Goal: Information Seeking & Learning: Learn about a topic

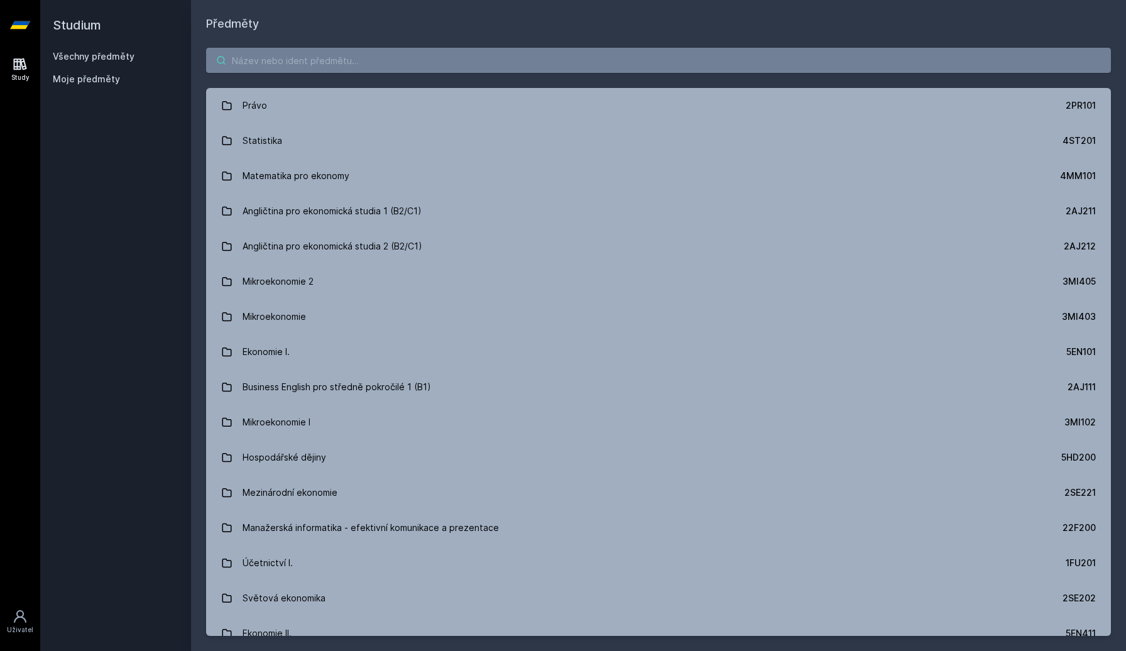
click at [414, 54] on input "search" at bounding box center [658, 60] width 905 height 25
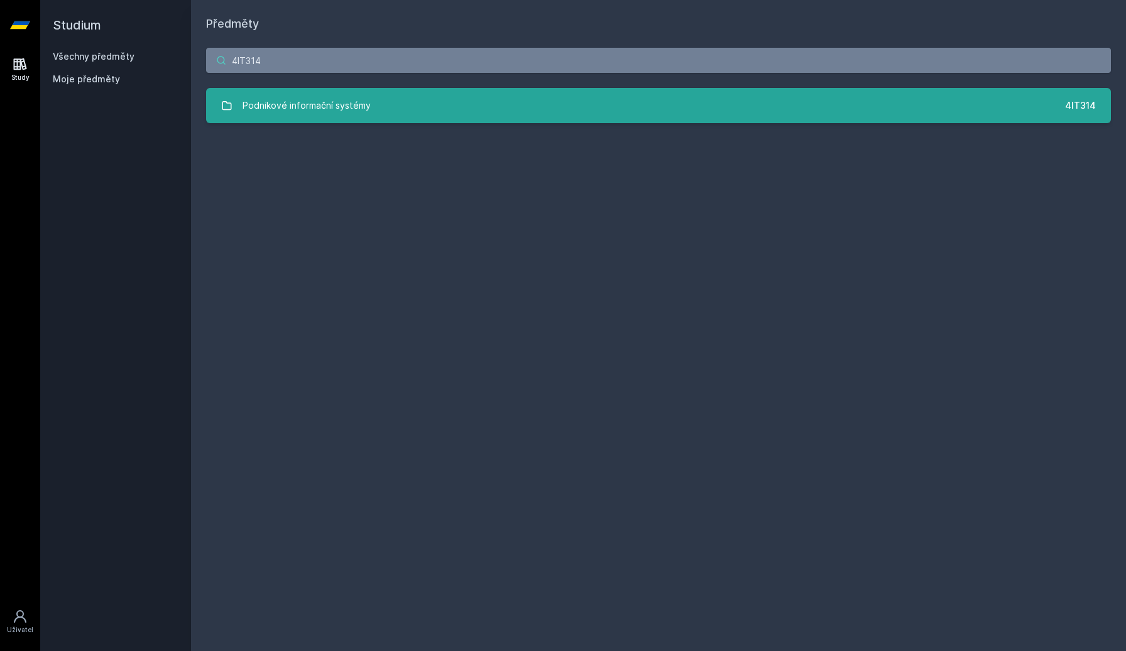
type input "4IT314"
click at [346, 99] on div "Podnikové informační systémy" at bounding box center [307, 105] width 128 height 25
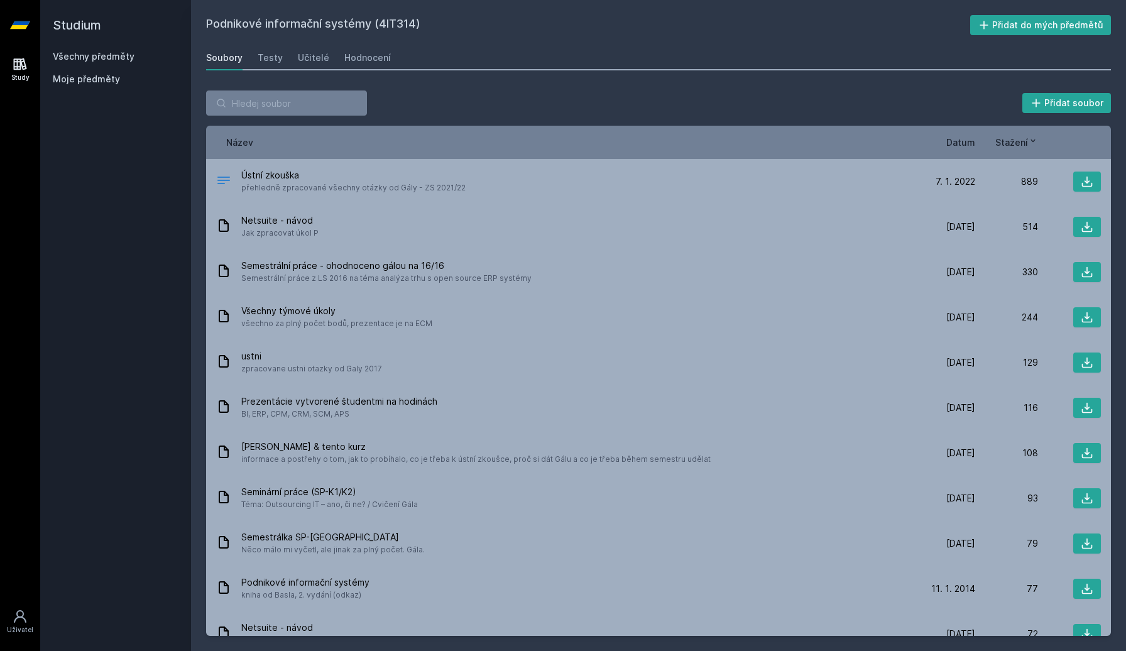
click at [963, 142] on span "Datum" at bounding box center [960, 142] width 29 height 13
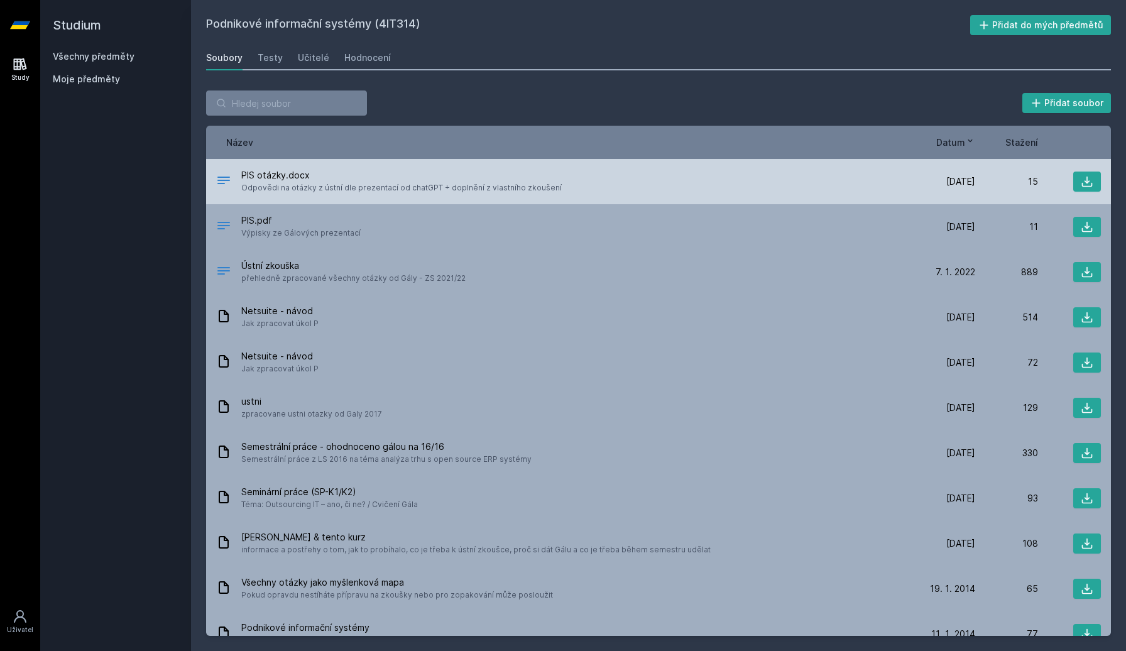
click at [461, 187] on span "Odpovědi na otázky z ústní dle prezentací od chatGPT + doplnění z vlastního zko…" at bounding box center [401, 188] width 321 height 13
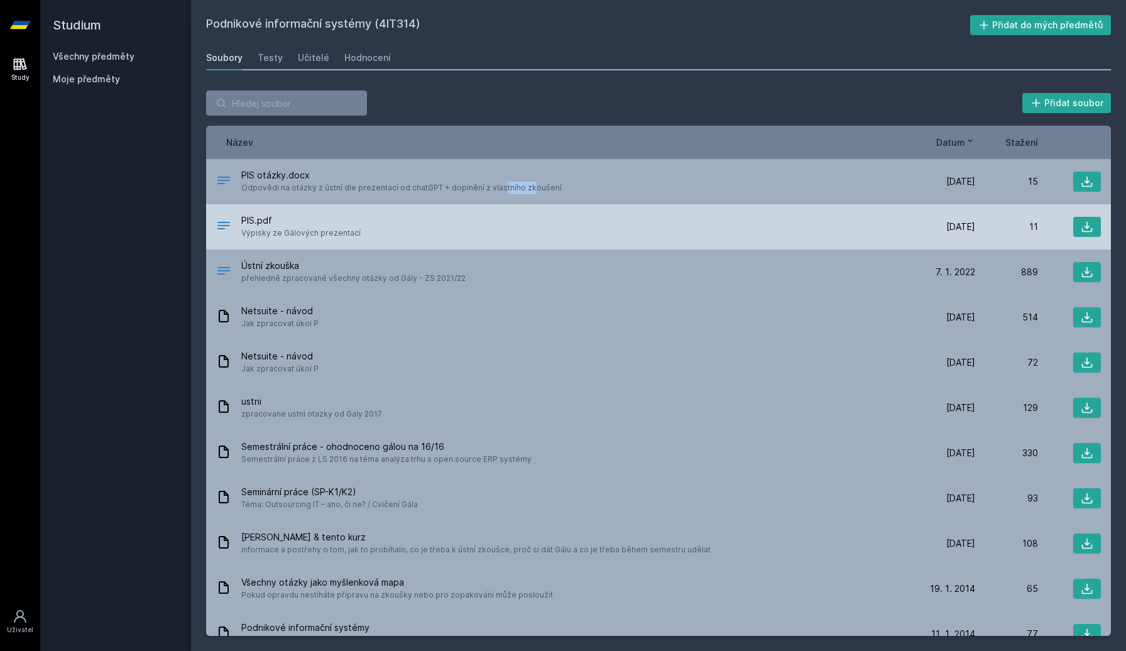
click at [410, 239] on div "PIS.pdf Výpisky ze Gálových prezentací" at bounding box center [564, 226] width 696 height 25
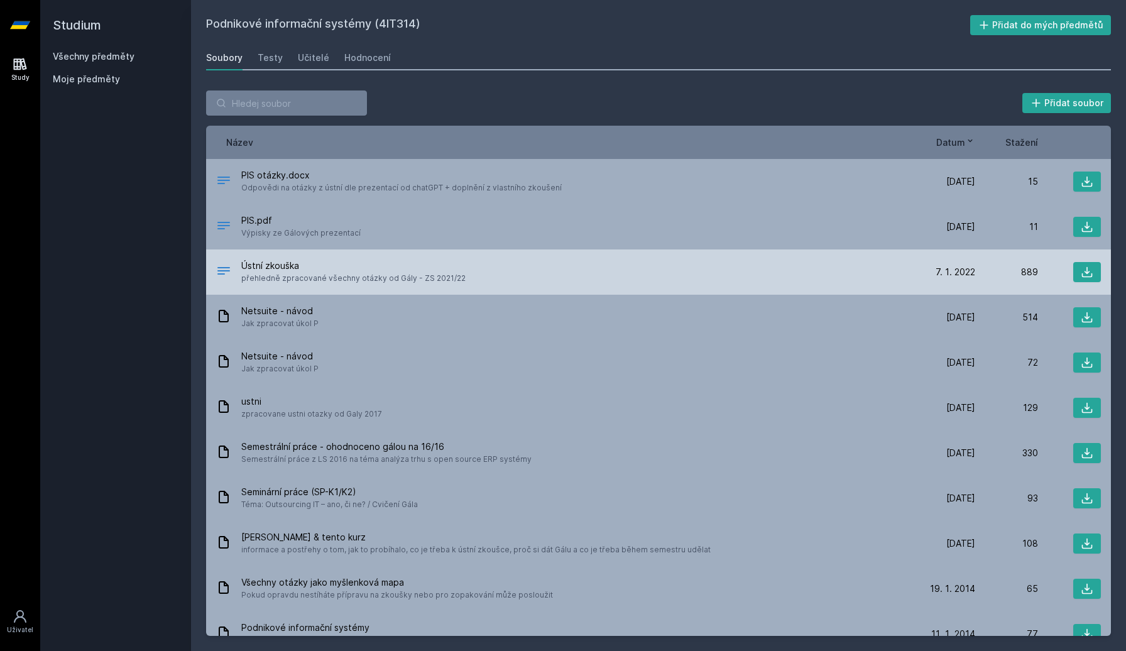
click at [481, 278] on div "Ústní zkouška přehledně zpracované všechny otázky od Gály - ZS 2021/22" at bounding box center [564, 272] width 696 height 25
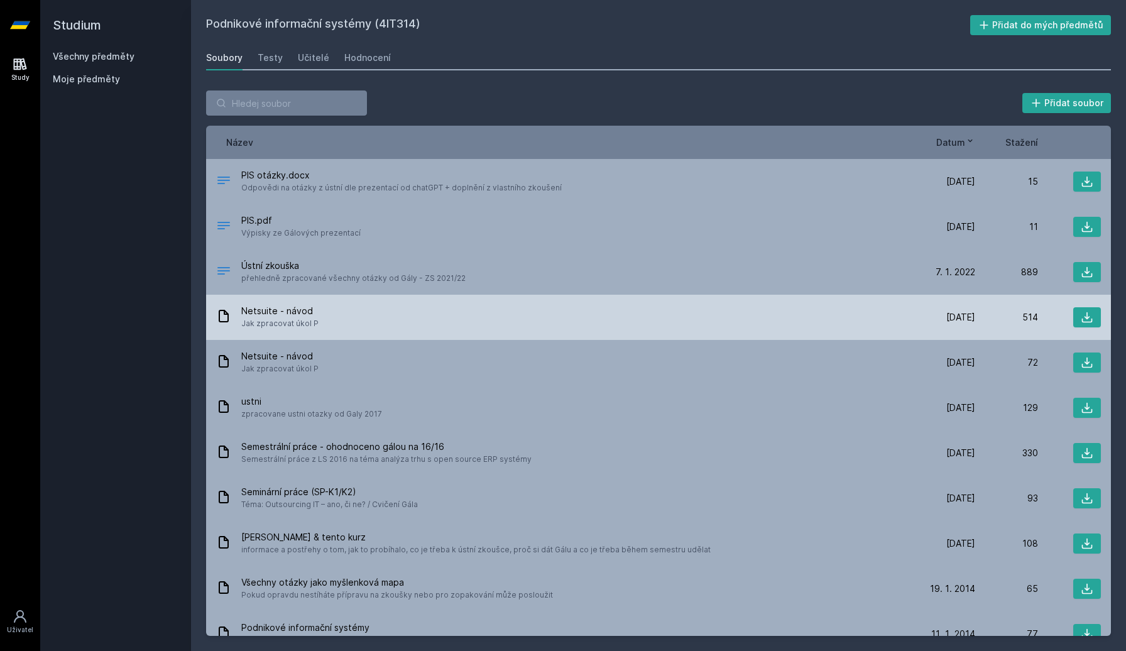
click at [417, 297] on div "Netsuite - návod Jak zpracovat úkol P [DATE] [DATE] 514" at bounding box center [658, 317] width 905 height 45
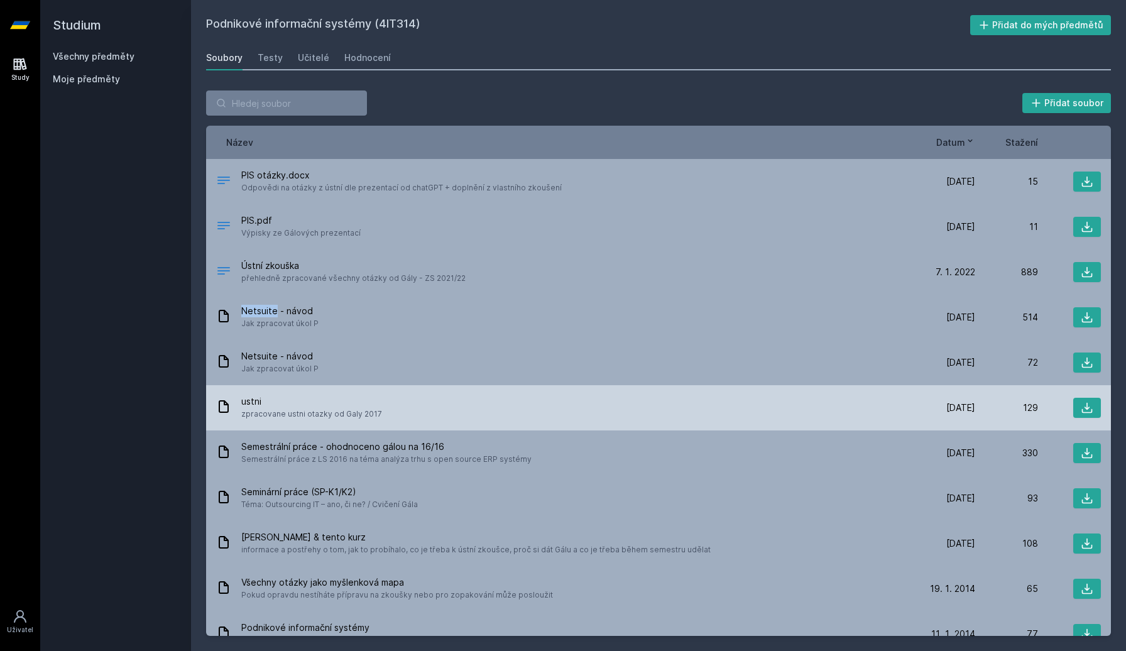
click at [350, 398] on span "ustni" at bounding box center [311, 401] width 141 height 13
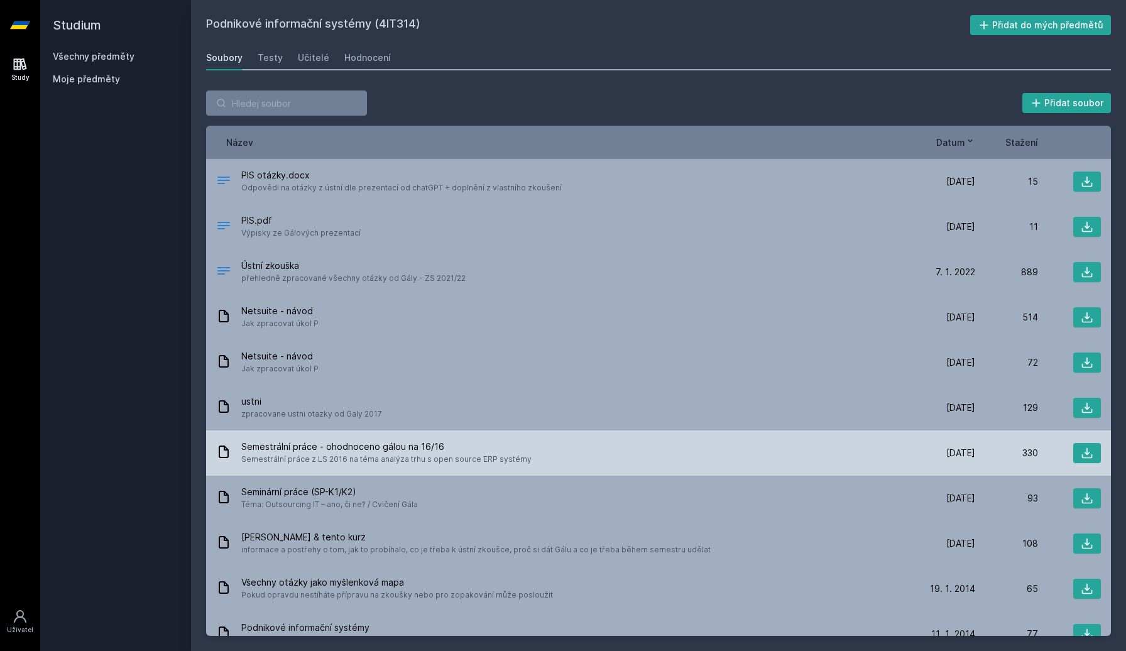
click at [446, 453] on span "Semestrální práce z LS 2016 na téma analýza trhu s open source ERP systémy" at bounding box center [386, 459] width 290 height 13
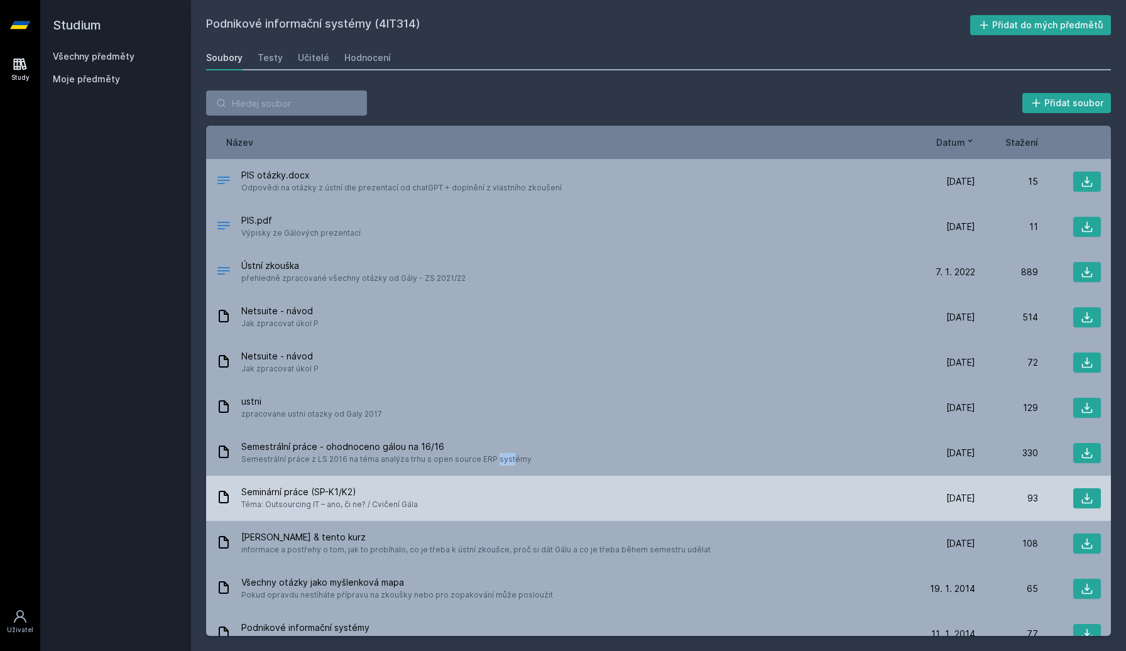
click at [425, 508] on div "Seminární práce (SP-K1/K2) Téma: Outsourcing IT – ano, či ne? / Cvičení Gála" at bounding box center [564, 498] width 696 height 25
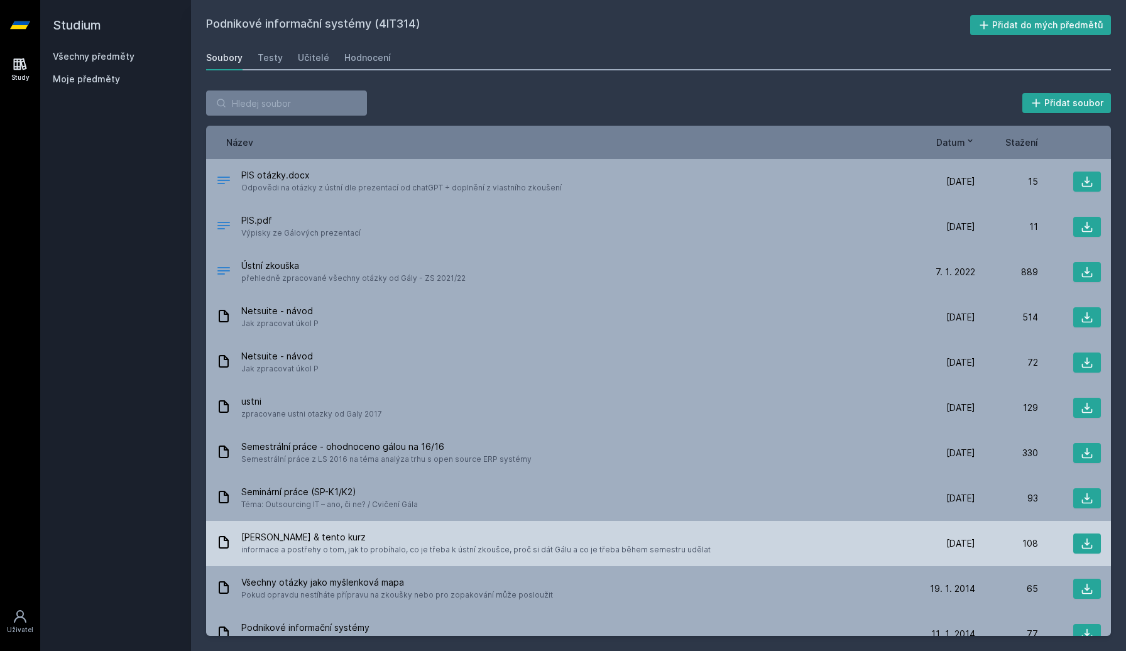
click at [392, 539] on span "[PERSON_NAME] & tento kurz" at bounding box center [475, 537] width 469 height 13
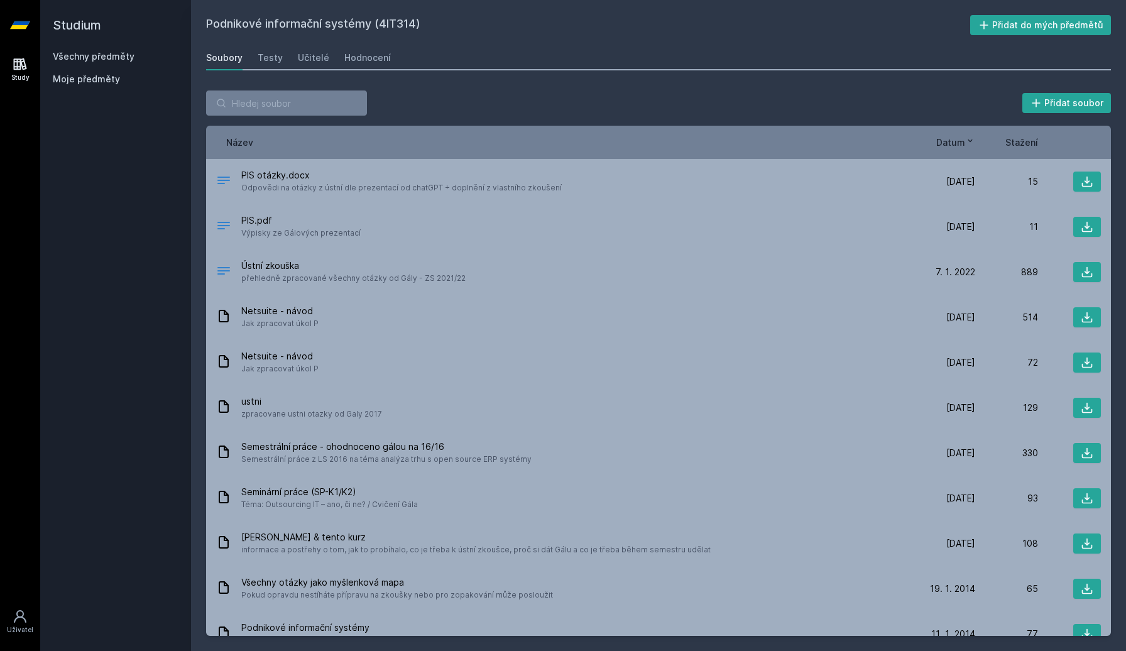
click at [26, 70] on icon at bounding box center [20, 64] width 15 height 15
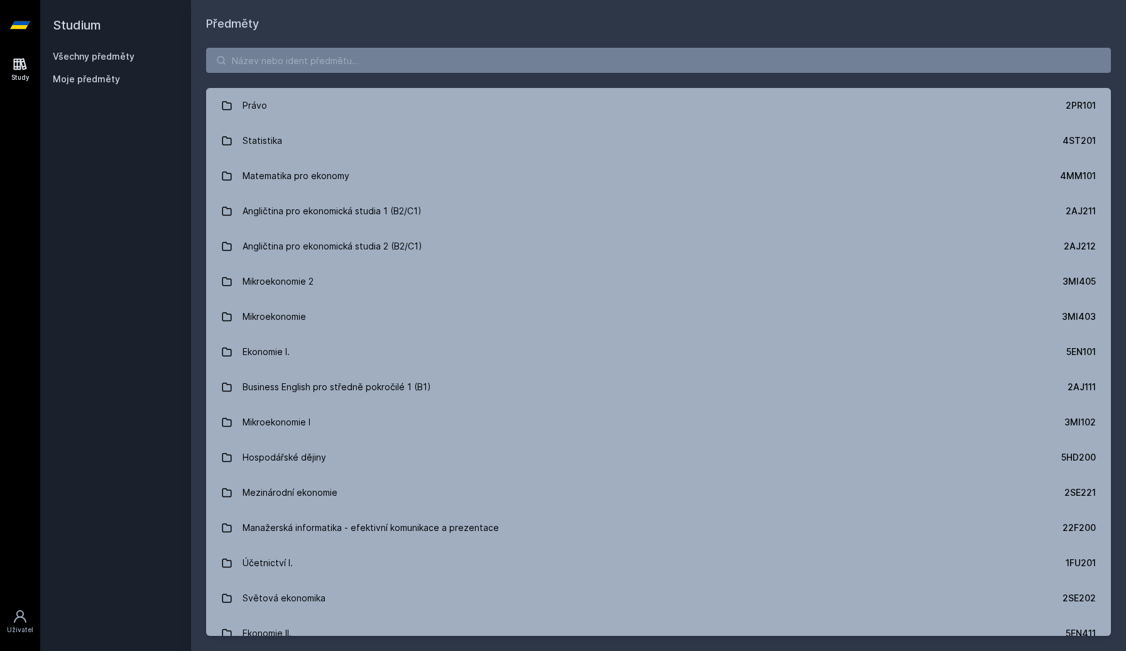
click at [124, 82] on div "Moje předměty" at bounding box center [116, 79] width 126 height 13
click at [102, 82] on span "Moje předměty" at bounding box center [86, 79] width 67 height 13
click at [104, 58] on link "Všechny předměty" at bounding box center [94, 56] width 82 height 11
click at [99, 85] on div "Moje předměty" at bounding box center [116, 82] width 126 height 18
click at [430, 69] on input "search" at bounding box center [658, 60] width 905 height 25
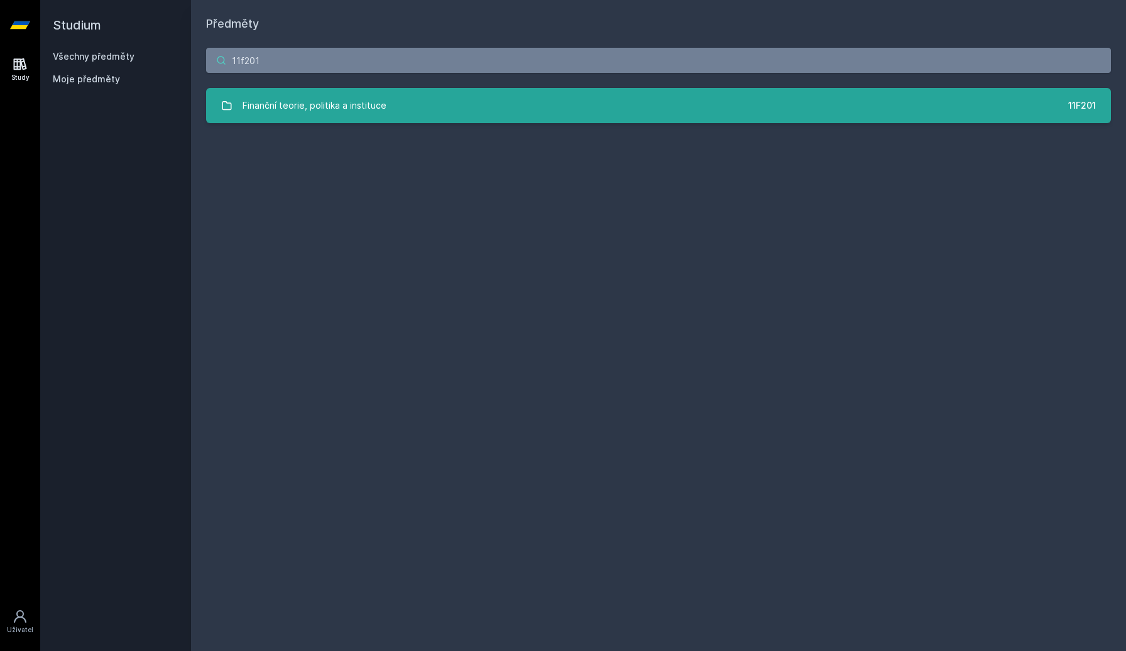
type input "11f201"
click at [285, 118] on div "Finanční teorie, politika a instituce" at bounding box center [315, 105] width 144 height 25
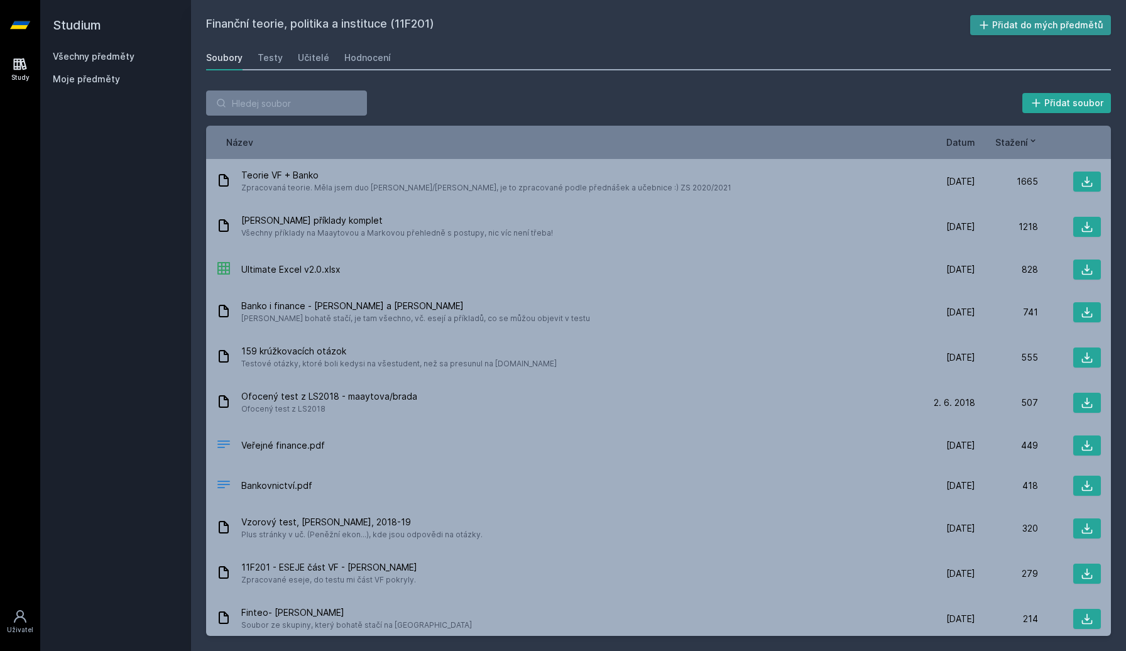
click at [984, 23] on icon at bounding box center [984, 25] width 13 height 13
click at [979, 151] on div "Název Datum Stažení" at bounding box center [658, 142] width 905 height 33
click at [970, 151] on div "Název Datum Stažení" at bounding box center [658, 142] width 905 height 33
click at [952, 140] on span "Datum" at bounding box center [960, 142] width 29 height 13
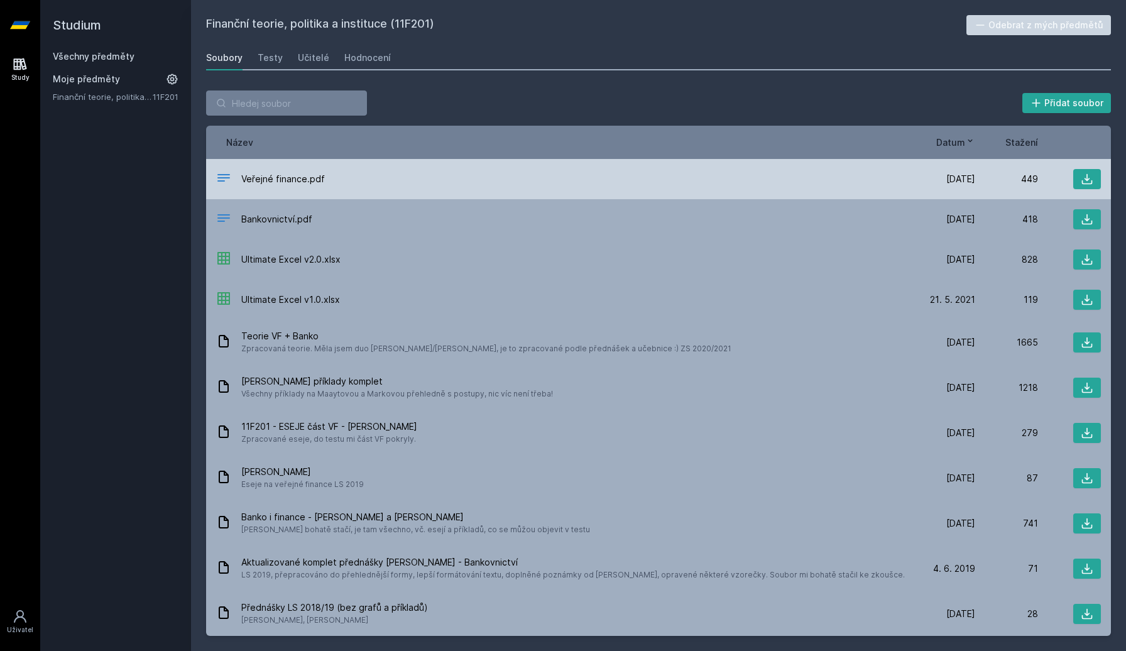
click at [393, 168] on div "Veřejné finance.pdf 2. 11. 22 2. 11. 2022 449" at bounding box center [658, 179] width 905 height 40
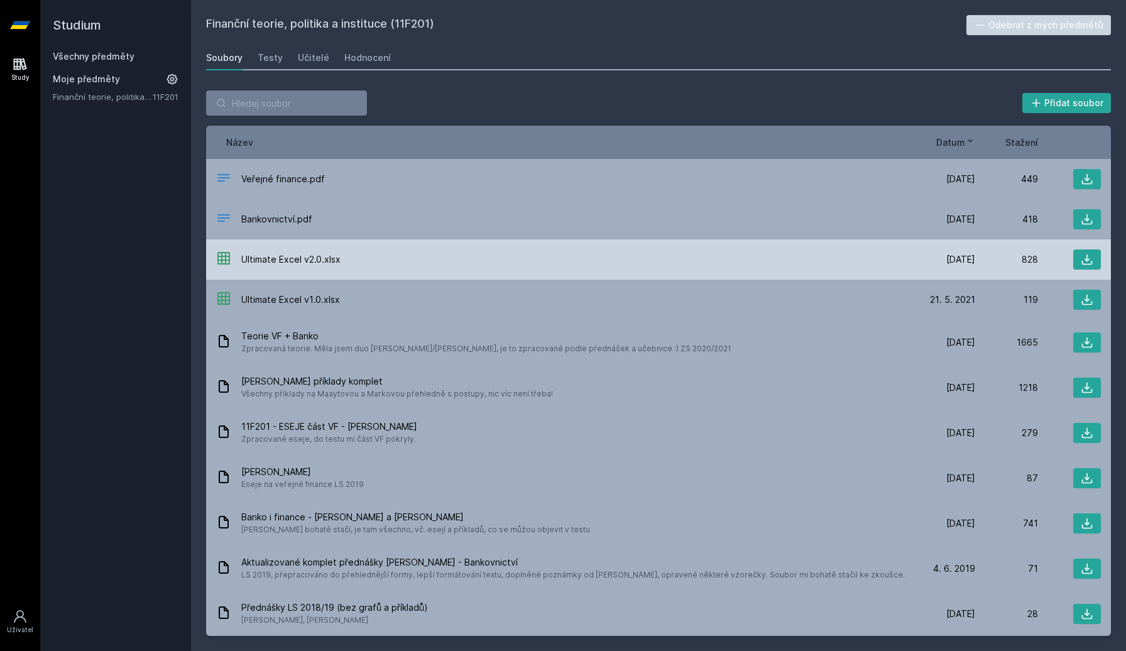
click at [615, 247] on div "Ultimate Excel v2.0.xlsx 24. 5. 21 24. 5. 2021 828" at bounding box center [658, 259] width 905 height 40
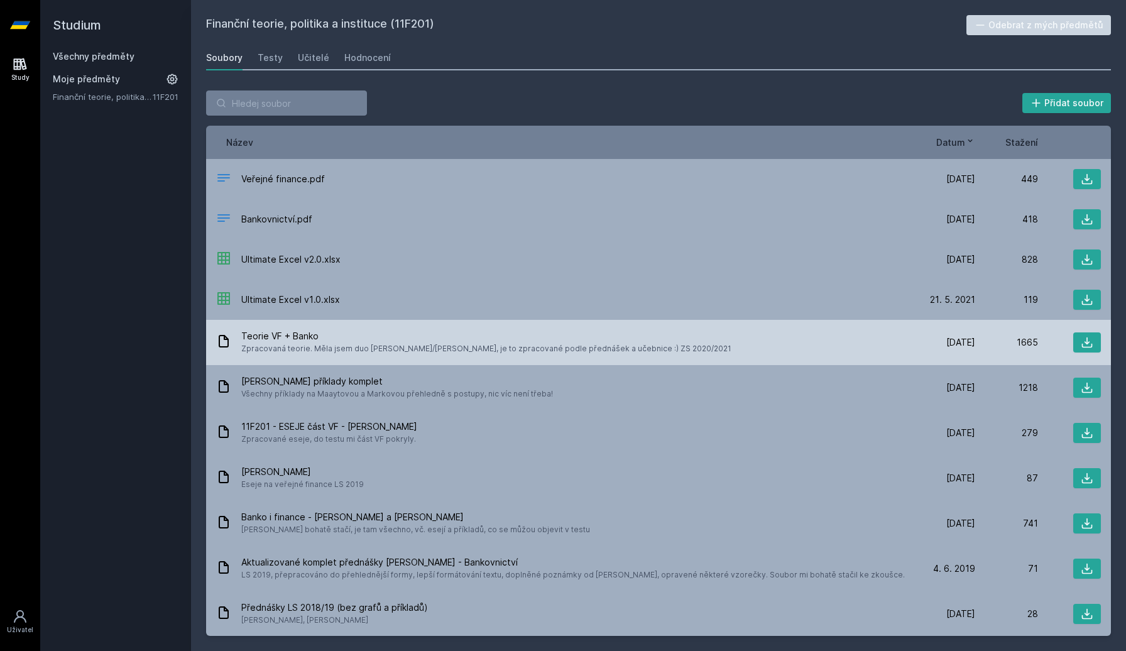
click at [531, 345] on span "Zpracovaná teorie. Měla jsem duo Maaytová/Revenda, je to zpracované podle předn…" at bounding box center [486, 349] width 490 height 13
click at [496, 353] on span "Zpracovaná teorie. Měla jsem duo Maaytová/Revenda, je to zpracované podle předn…" at bounding box center [486, 349] width 490 height 13
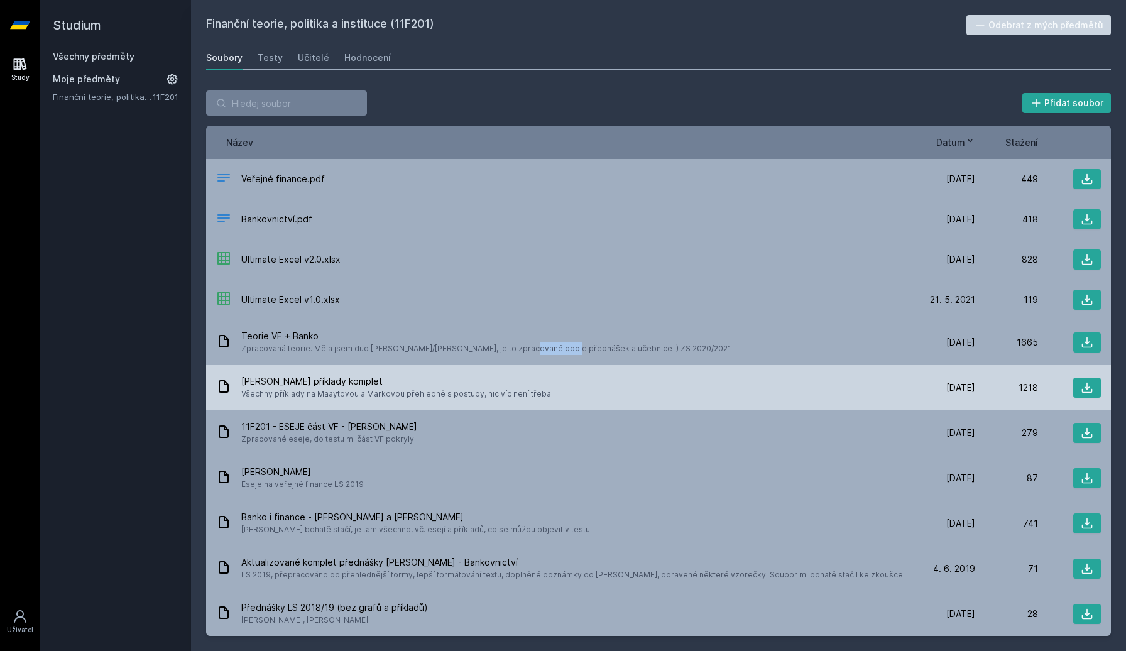
click at [446, 399] on span "Všechny příklady na Maaytovou a Markovou přehledně s postupy, nic víc není třeb…" at bounding box center [397, 394] width 312 height 13
click at [424, 392] on span "Všechny příklady na Maaytovou a Markovou přehledně s postupy, nic víc není třeb…" at bounding box center [397, 394] width 312 height 13
click at [515, 380] on span "Maaytová Marková příklady komplet" at bounding box center [397, 381] width 312 height 13
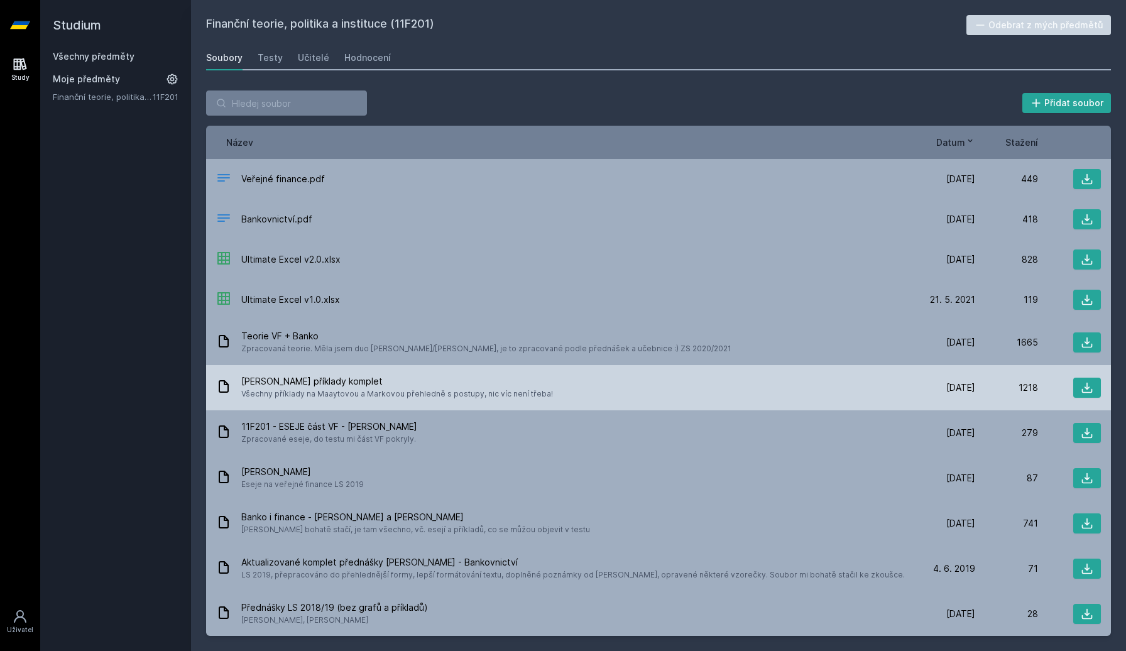
click at [515, 380] on span "Maaytová Marková příklady komplet" at bounding box center [397, 381] width 312 height 13
click at [711, 395] on div "Maaytová Marková příklady komplet Všechny příklady na Maaytovou a Markovou přeh…" at bounding box center [564, 387] width 696 height 25
click at [598, 392] on div "Maaytová Marková příklady komplet Všechny příklady na Maaytovou a Markovou přeh…" at bounding box center [564, 387] width 696 height 25
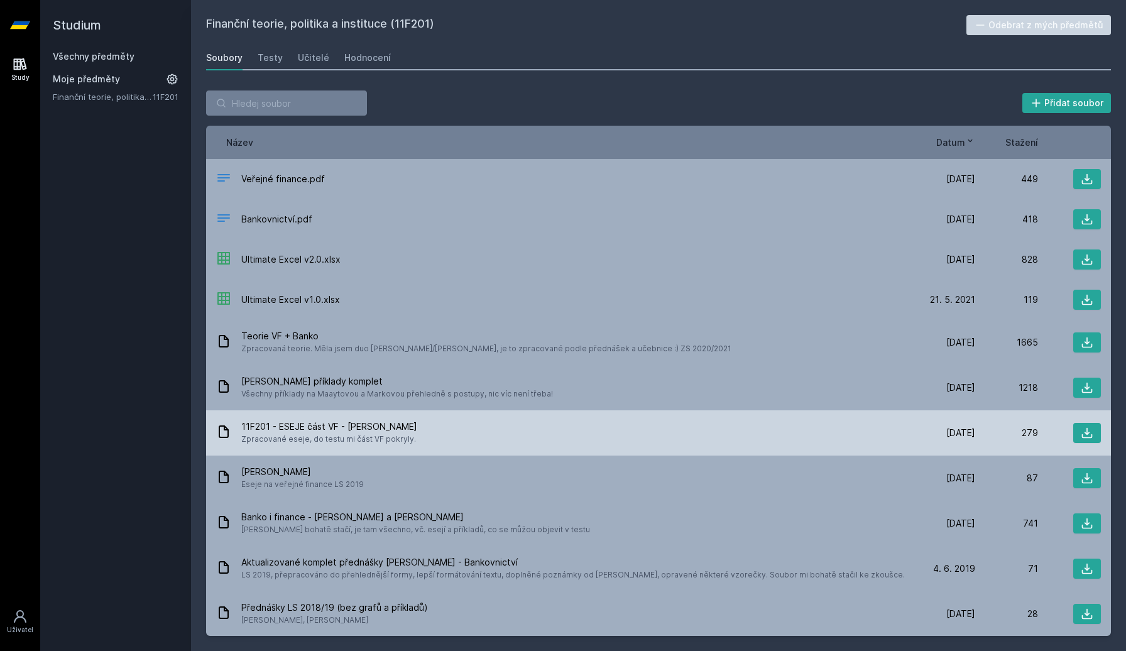
click at [508, 431] on div "11F201 - ESEJE část VF - Maaytová Zpracované eseje, do testu mi část VF pokryly." at bounding box center [564, 432] width 696 height 25
click at [446, 445] on div "11F201 - ESEJE část VF - Maaytová Zpracované eseje, do testu mi část VF pokryly." at bounding box center [564, 432] width 696 height 25
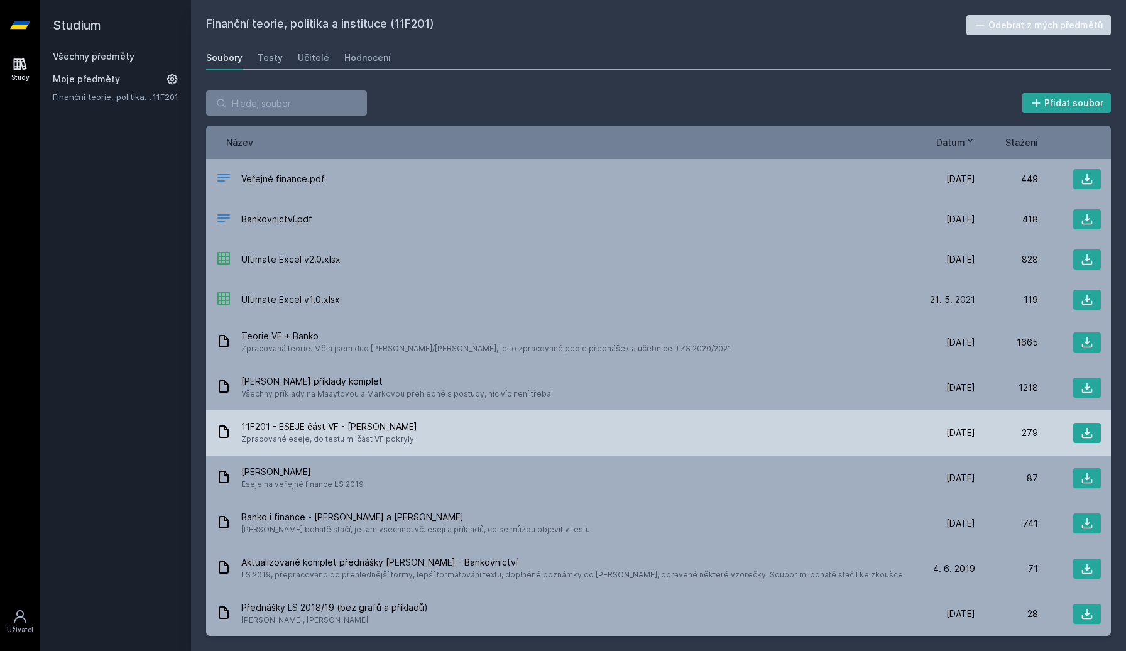
click at [446, 445] on div "11F201 - ESEJE část VF - Maaytová Zpracované eseje, do testu mi část VF pokryly." at bounding box center [564, 432] width 696 height 25
click at [416, 446] on div "11F201 - ESEJE část VF - Maaytová Zpracované eseje, do testu mi část VF pokryly." at bounding box center [564, 432] width 696 height 25
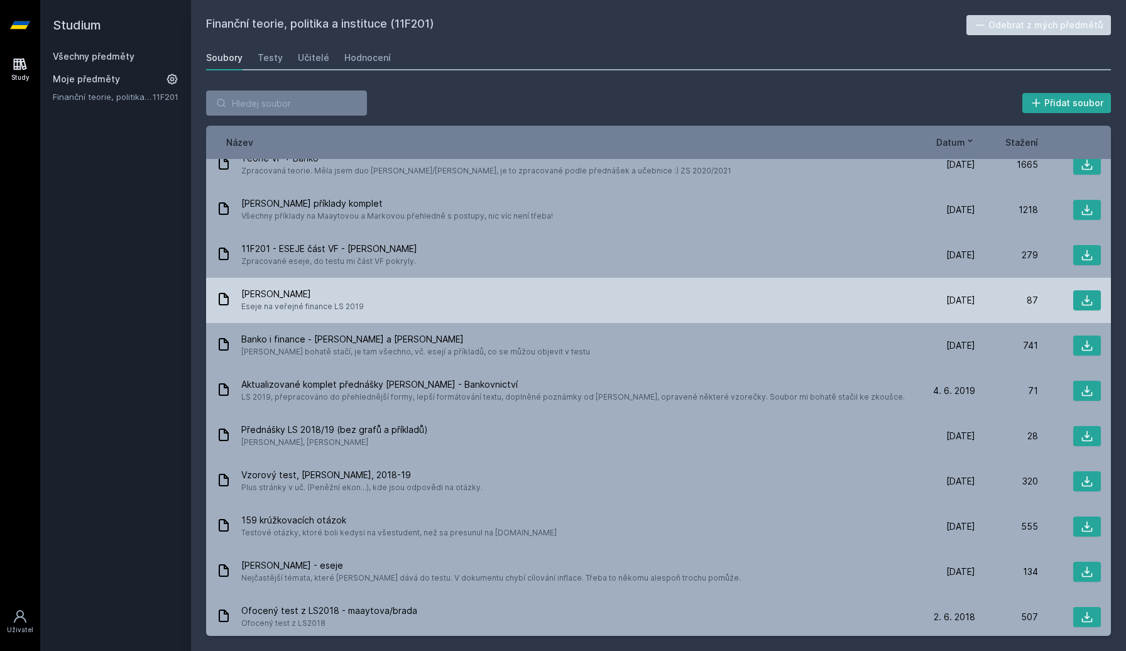
scroll to position [195, 0]
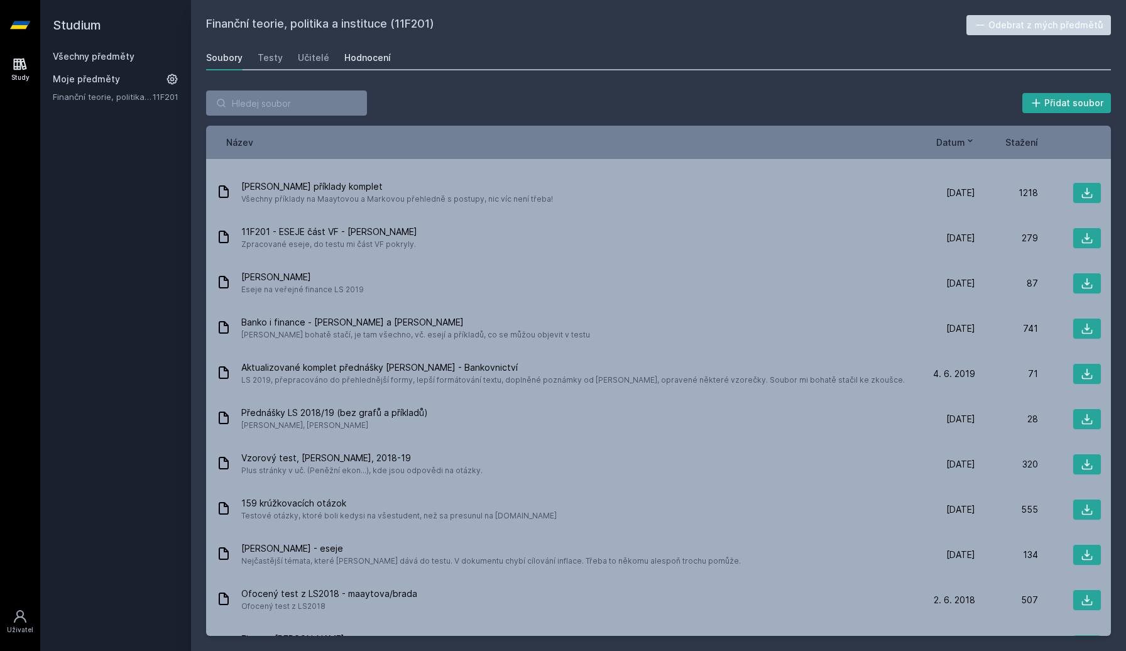
click at [378, 60] on div "Hodnocení" at bounding box center [367, 58] width 47 height 13
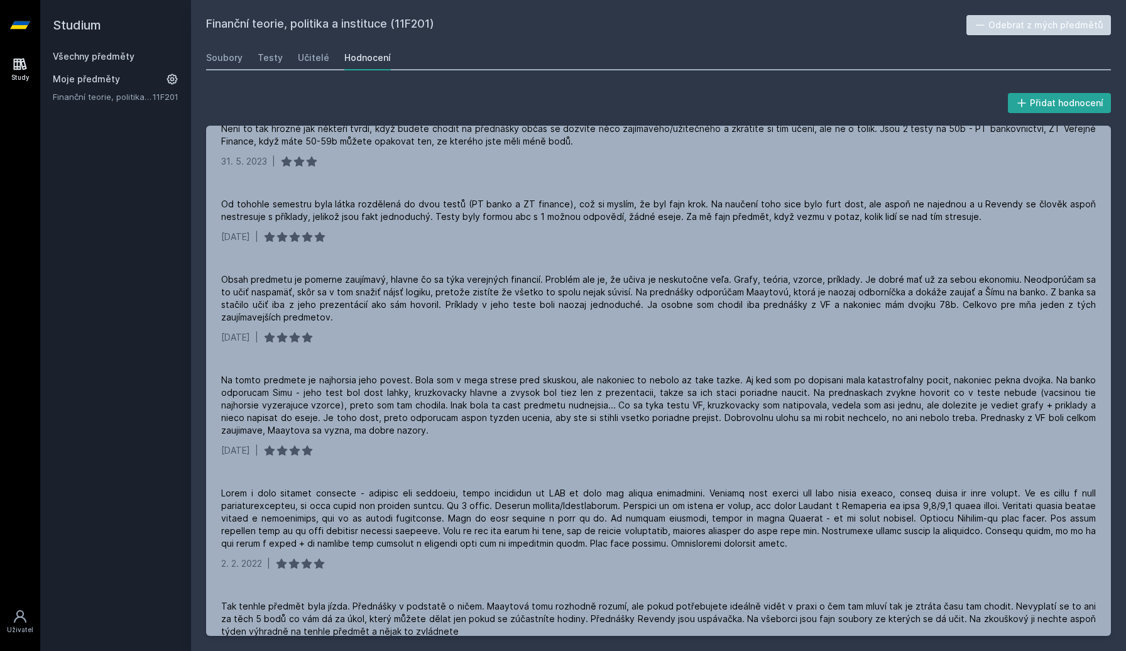
scroll to position [321, 0]
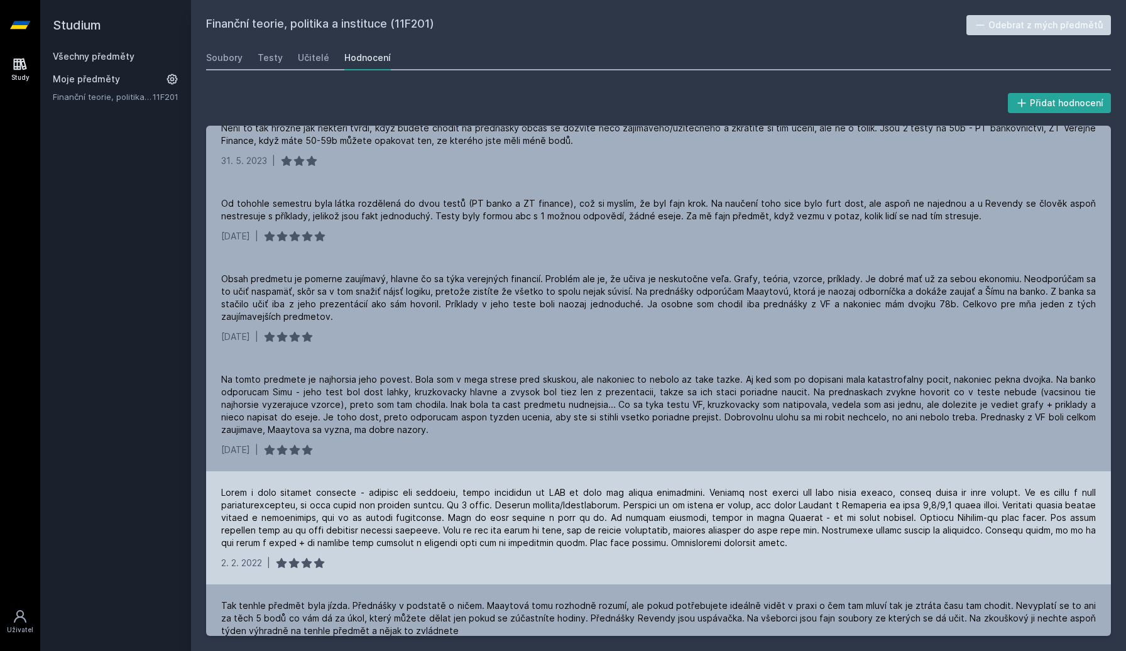
click at [427, 495] on div at bounding box center [658, 517] width 875 height 63
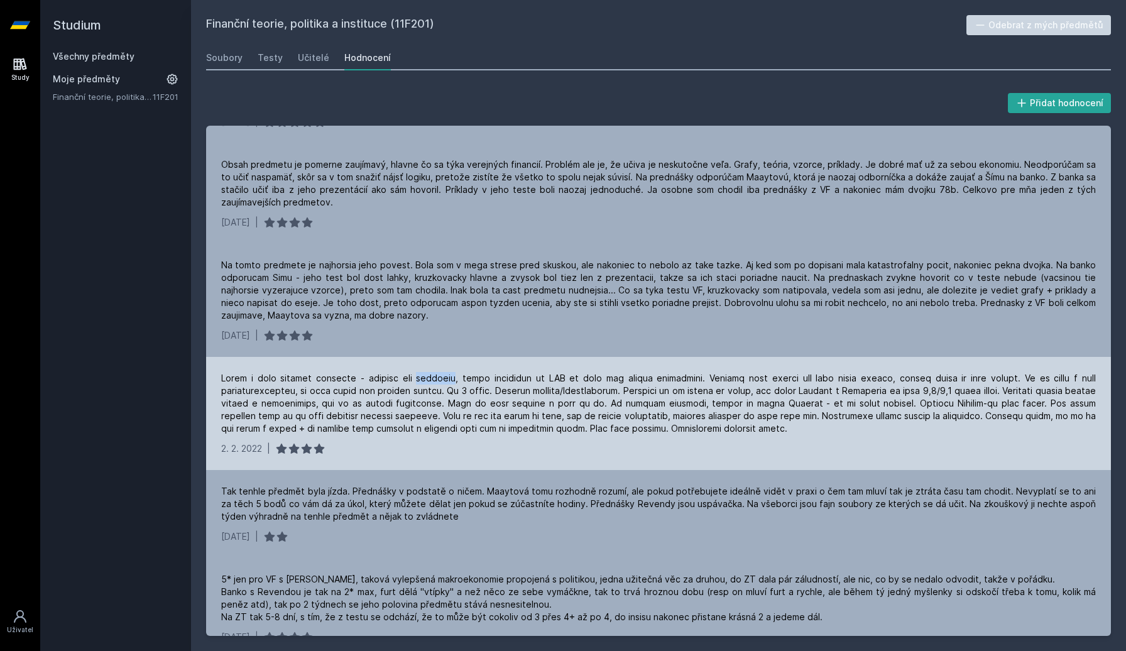
scroll to position [437, 0]
click at [427, 495] on div "Tak tenhle předmět byla jízda. Přednášky v podstatě o ničem. Maaytová tomu rozh…" at bounding box center [658, 502] width 875 height 38
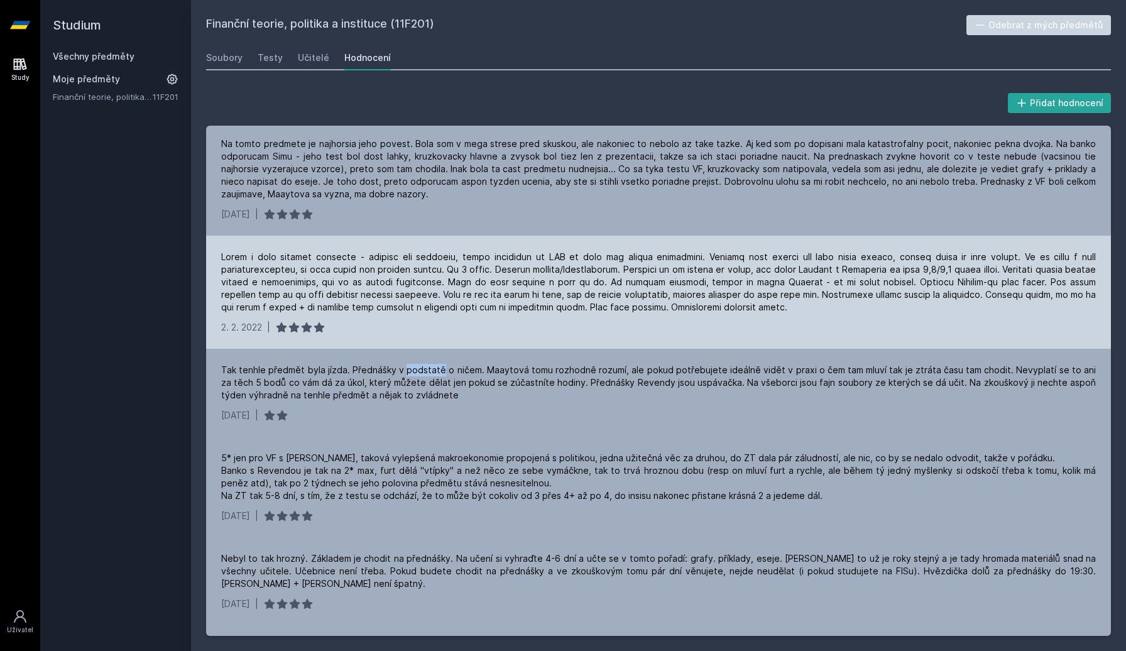
scroll to position [577, 0]
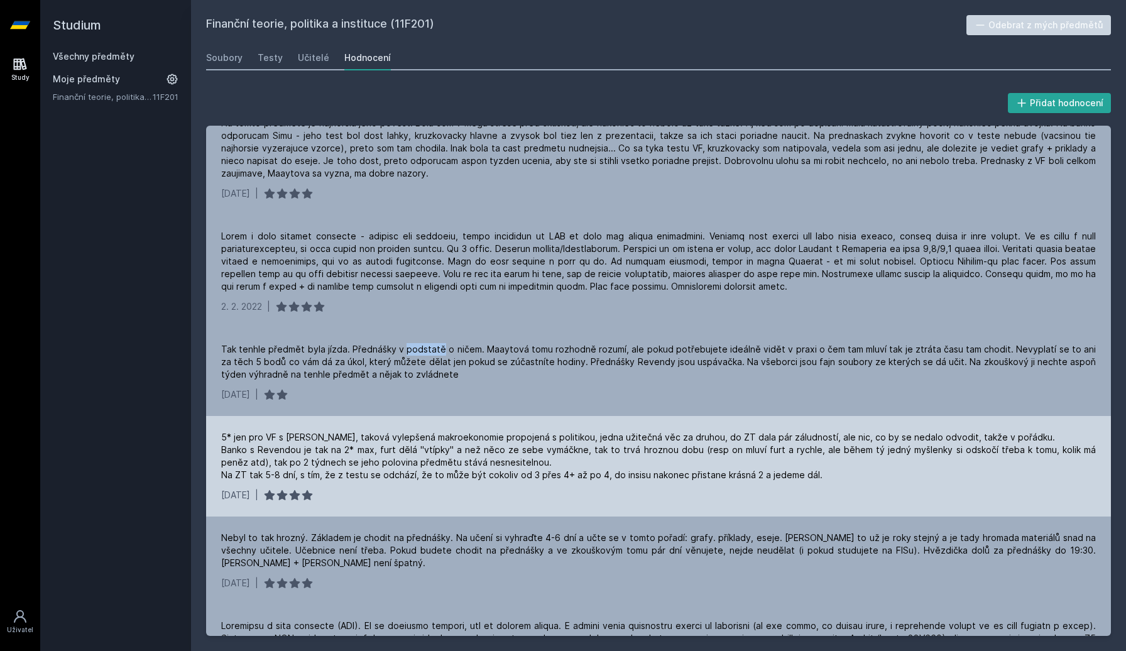
click at [379, 442] on div "5* jen pro VF s Maaytovou, taková vylepšená makroekonomie propojená s politikou…" at bounding box center [658, 456] width 875 height 50
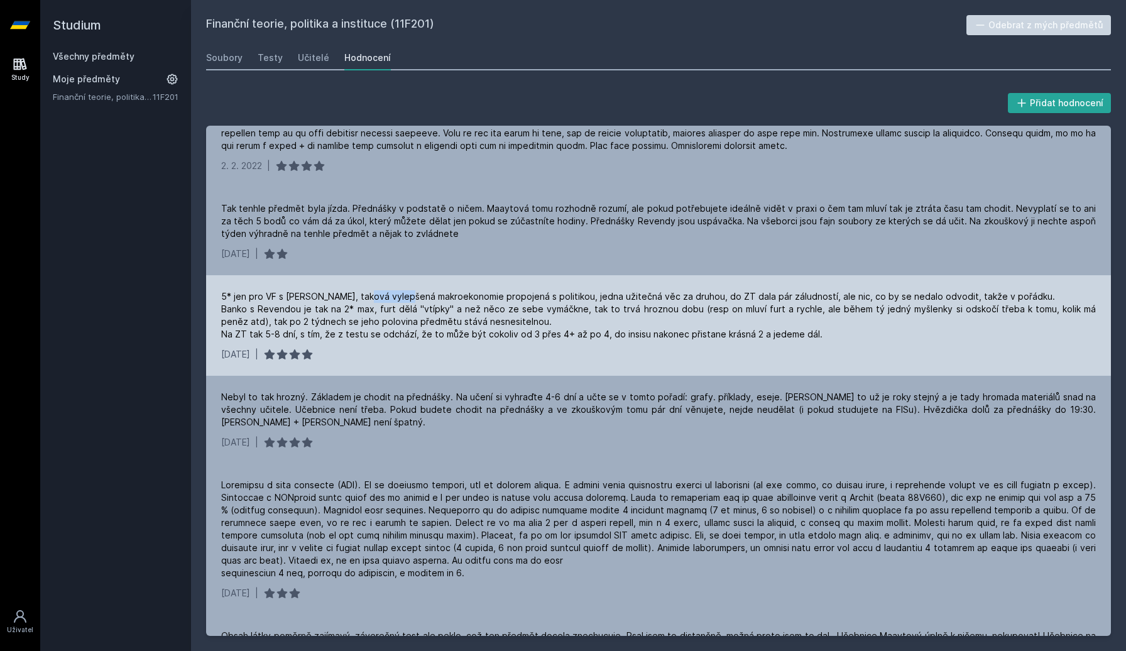
scroll to position [718, 0]
click at [379, 442] on div "19. 1. 2022 |" at bounding box center [658, 442] width 875 height 13
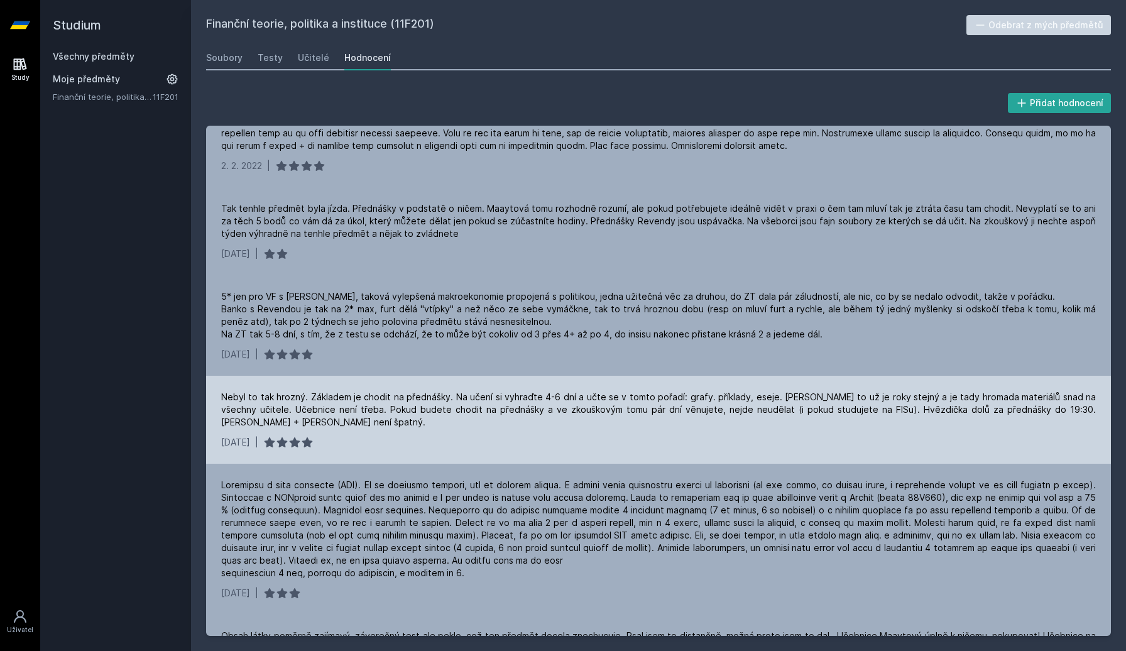
click at [397, 412] on div "Nebyl to tak hrozný. Základem je chodit na přednášky. Na učení si vyhraďte 4-6 …" at bounding box center [658, 410] width 875 height 38
click at [380, 429] on div "Nebyl to tak hrozný. Základem je chodit na přednášky. Na učení si vyhraďte 4-6 …" at bounding box center [658, 420] width 905 height 88
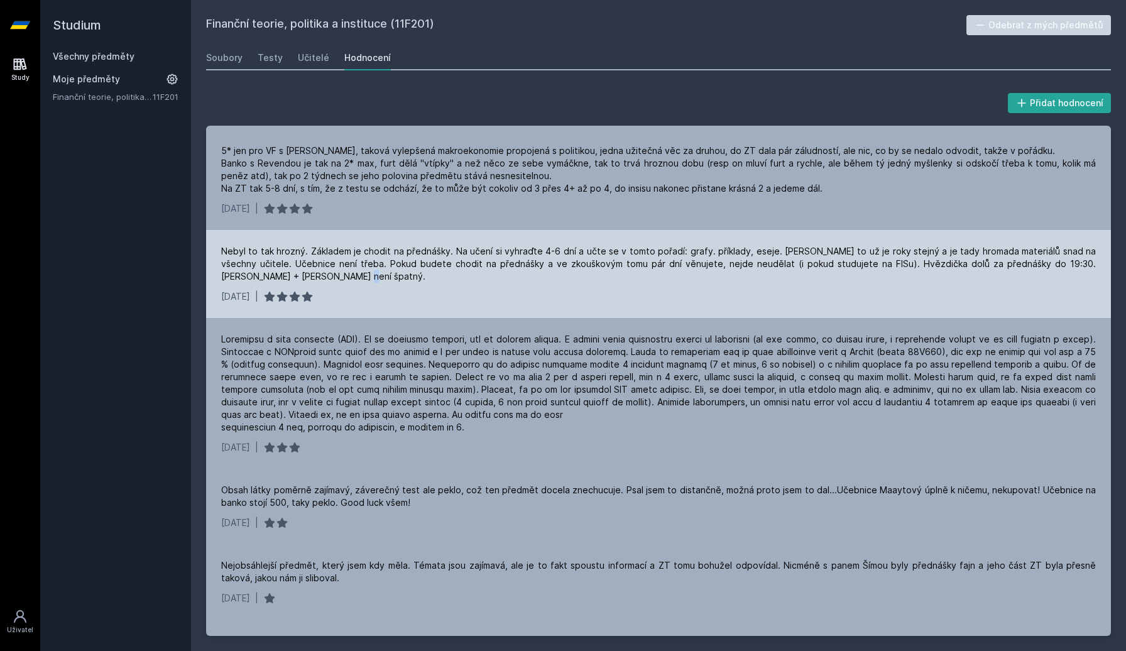
scroll to position [865, 0]
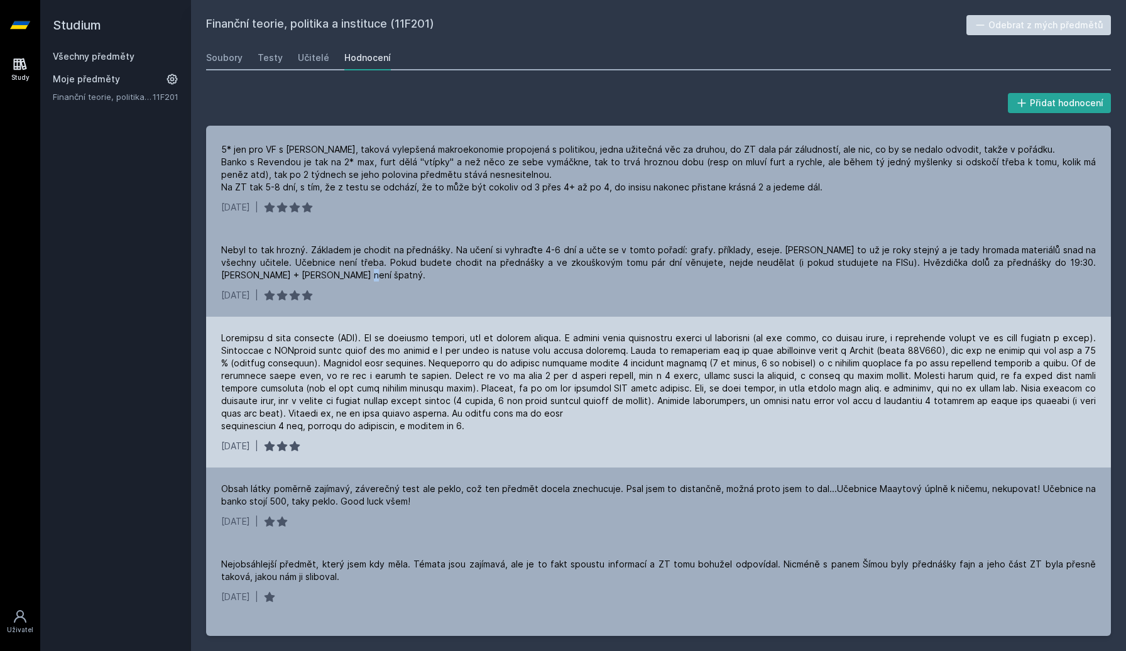
click at [472, 436] on div "22. 6. 2021 |" at bounding box center [658, 392] width 905 height 151
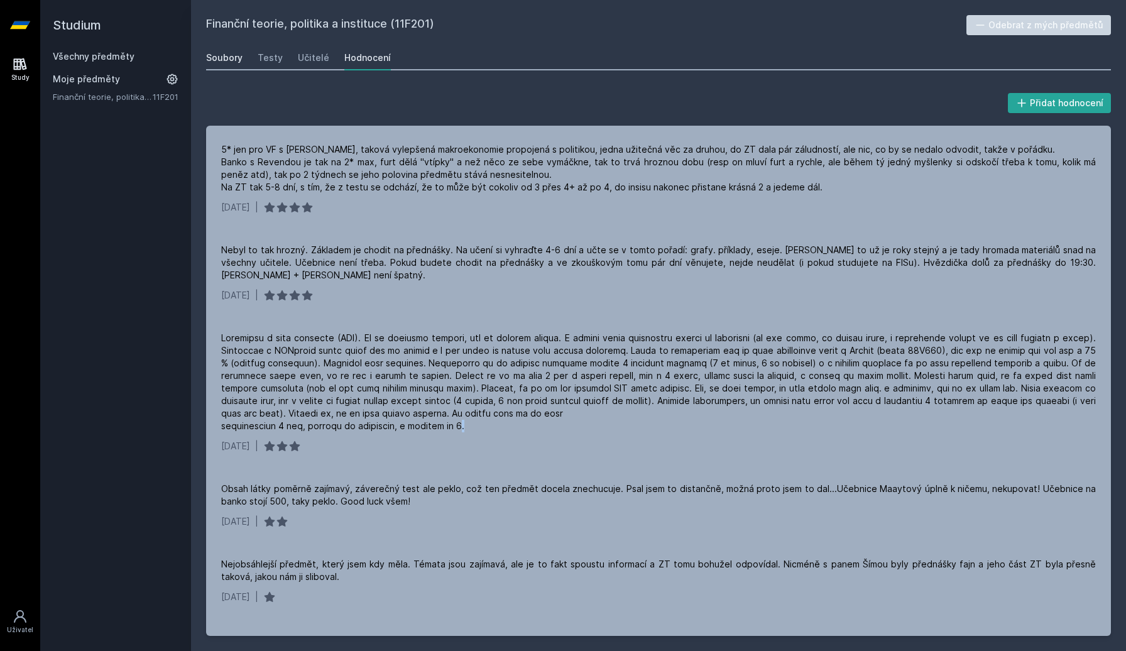
click at [239, 49] on link "Soubory" at bounding box center [224, 57] width 36 height 25
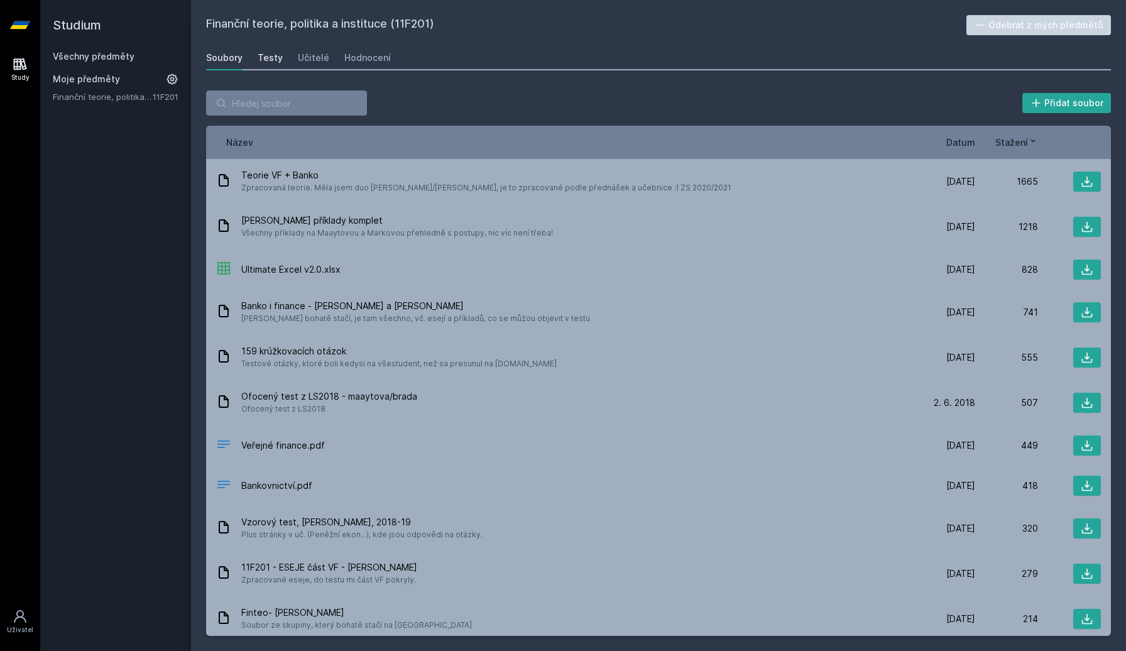
click at [266, 55] on div "Testy" at bounding box center [270, 58] width 25 height 13
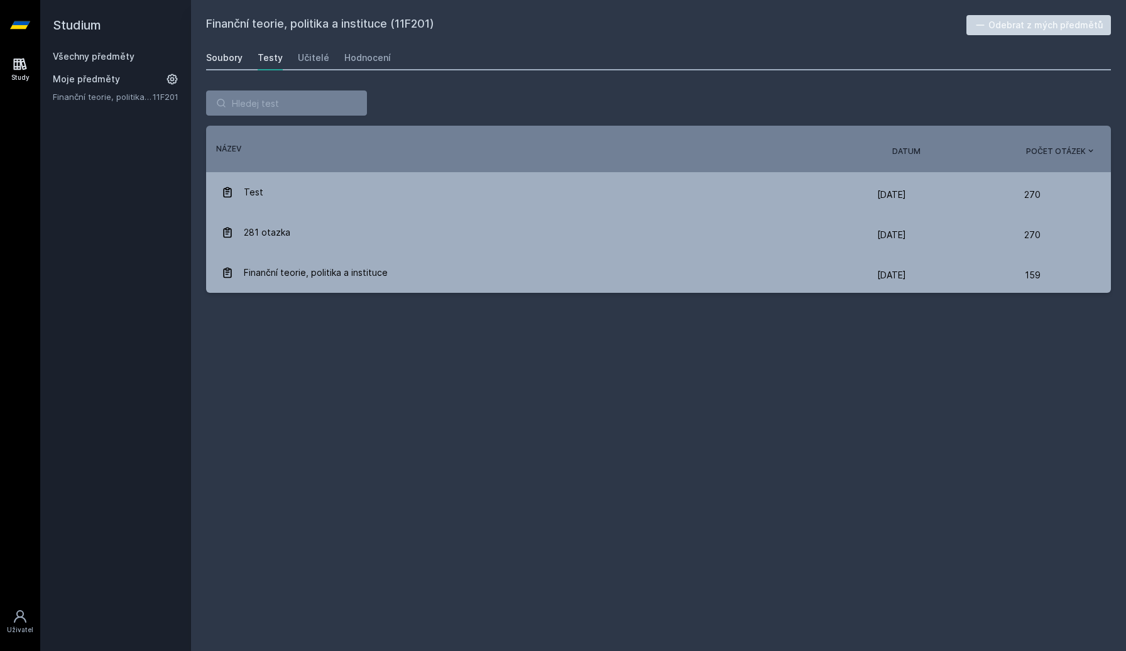
click at [225, 53] on div "Soubory" at bounding box center [224, 58] width 36 height 13
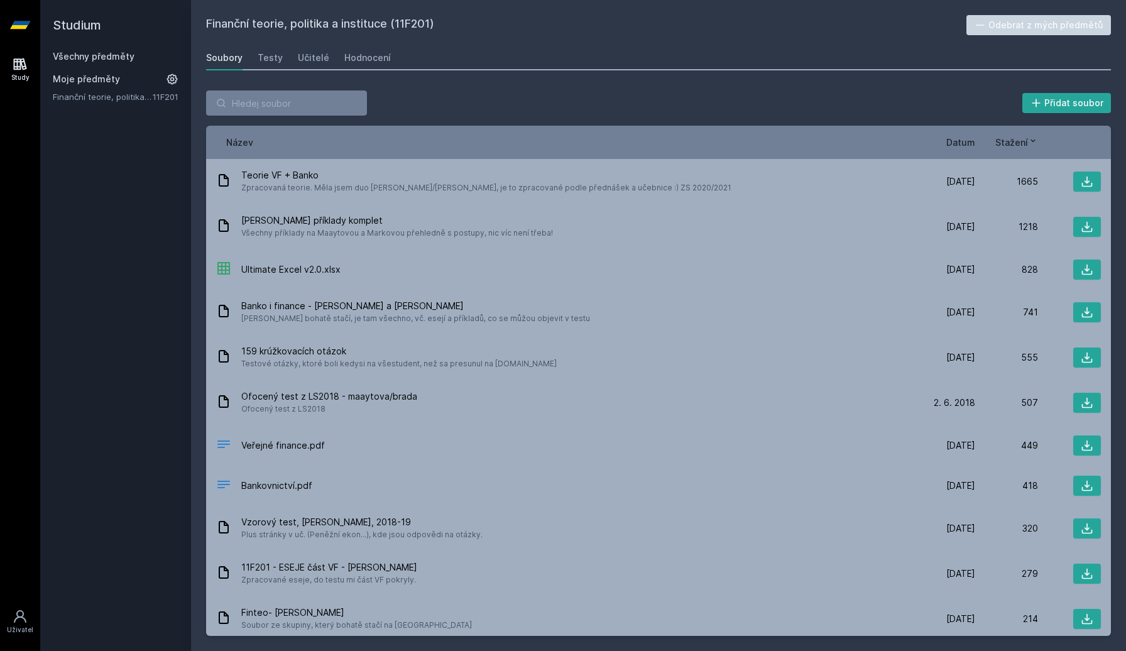
click at [963, 137] on span "Datum" at bounding box center [960, 142] width 29 height 13
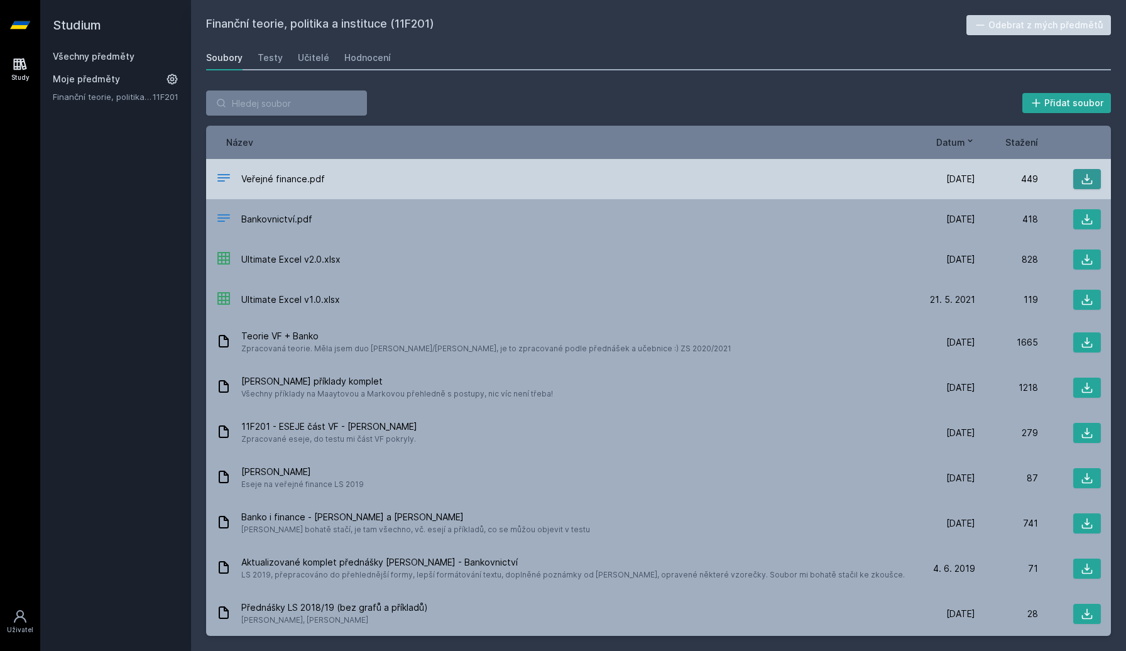
click at [1091, 177] on icon at bounding box center [1087, 179] width 13 height 13
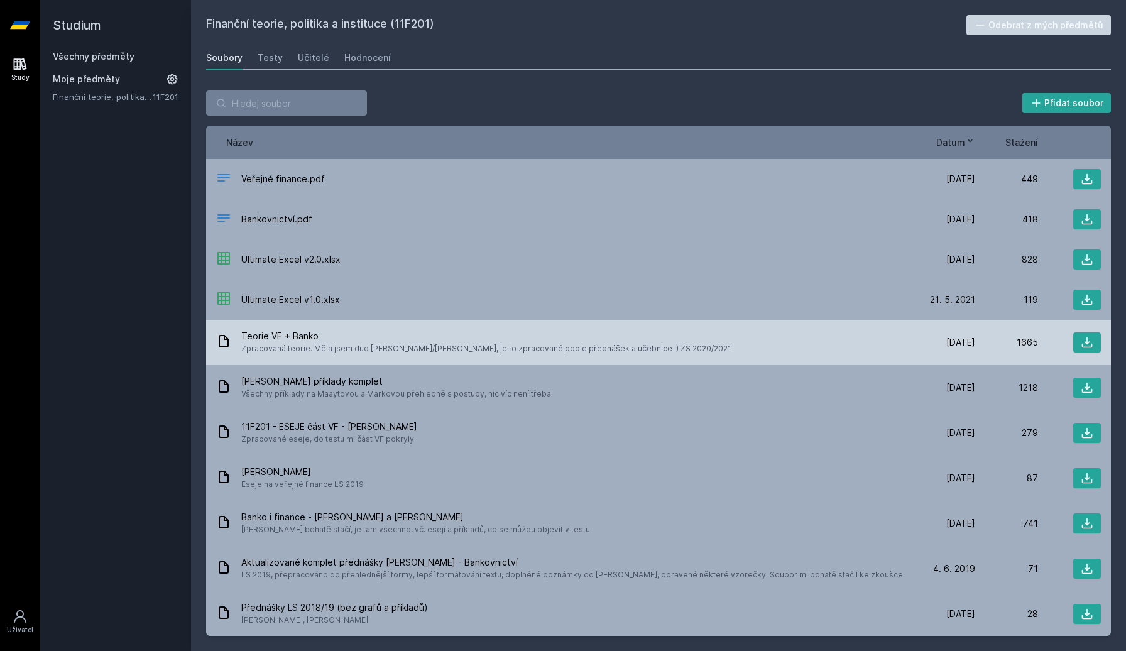
click at [285, 341] on span "Teorie VF + Banko" at bounding box center [486, 336] width 490 height 13
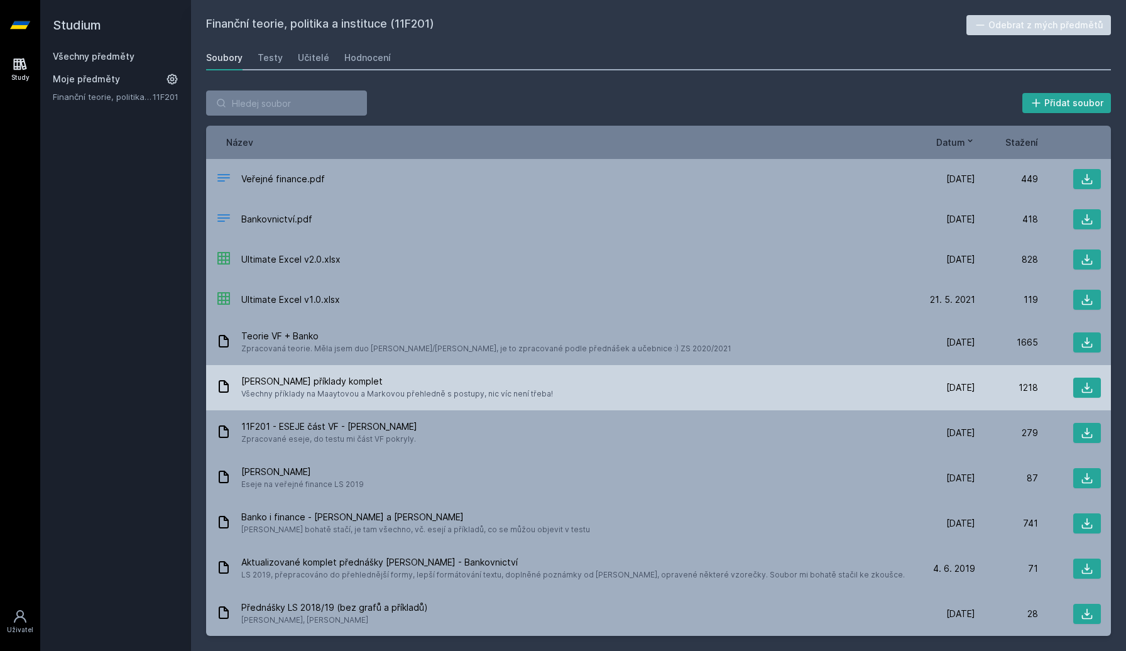
click at [314, 391] on span "Všechny příklady na Maaytovou a Markovou přehledně s postupy, nic víc není třeb…" at bounding box center [397, 394] width 312 height 13
click at [1080, 389] on button at bounding box center [1087, 388] width 28 height 20
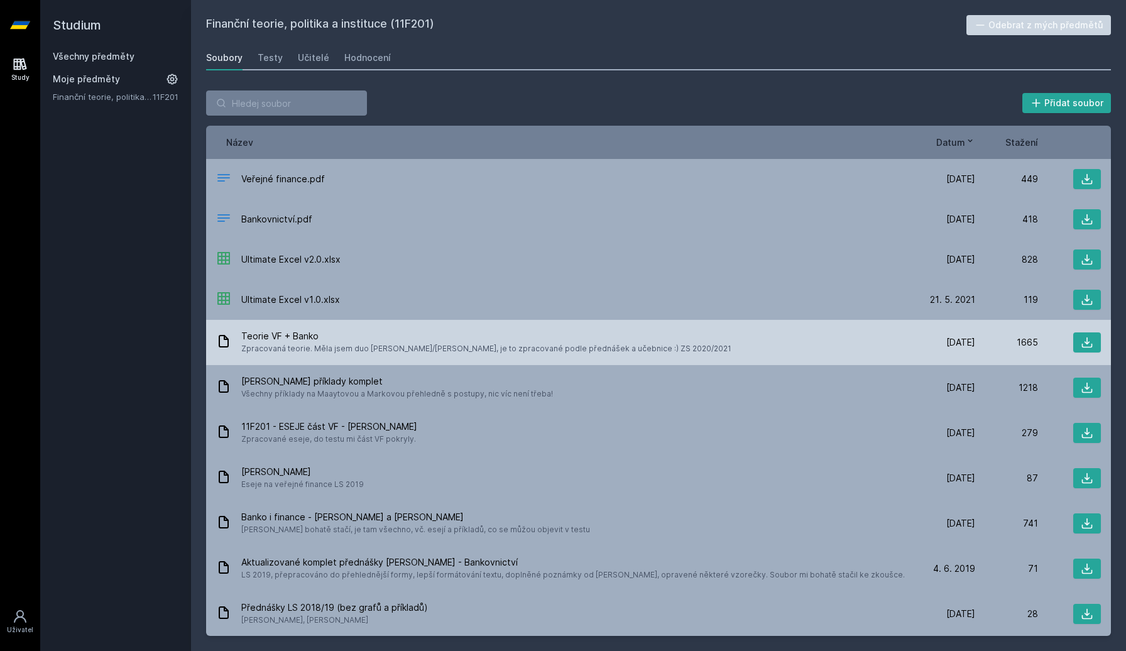
click at [395, 349] on span "Zpracovaná teorie. Měla jsem duo Maaytová/Revenda, je to zpracované podle předn…" at bounding box center [486, 349] width 490 height 13
